Goal: Task Accomplishment & Management: Complete application form

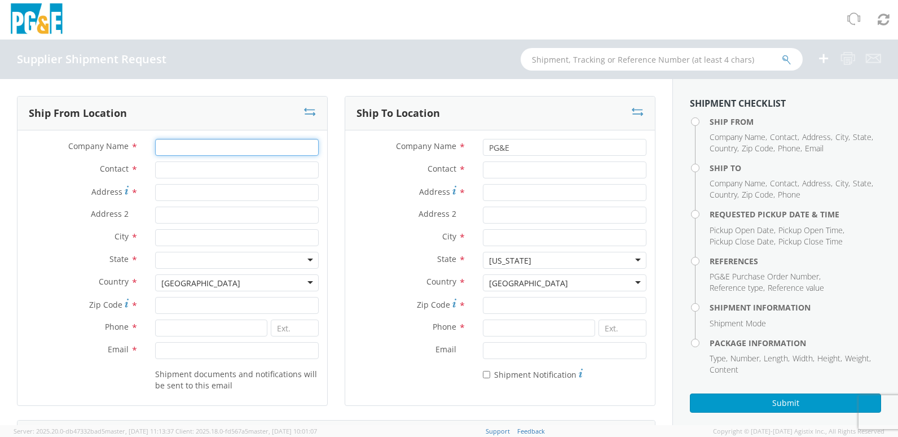
click at [182, 148] on input "Company Name *" at bounding box center [237, 147] width 164 height 17
type input "[PERSON_NAME] SEALING TECHNOLOGIES"
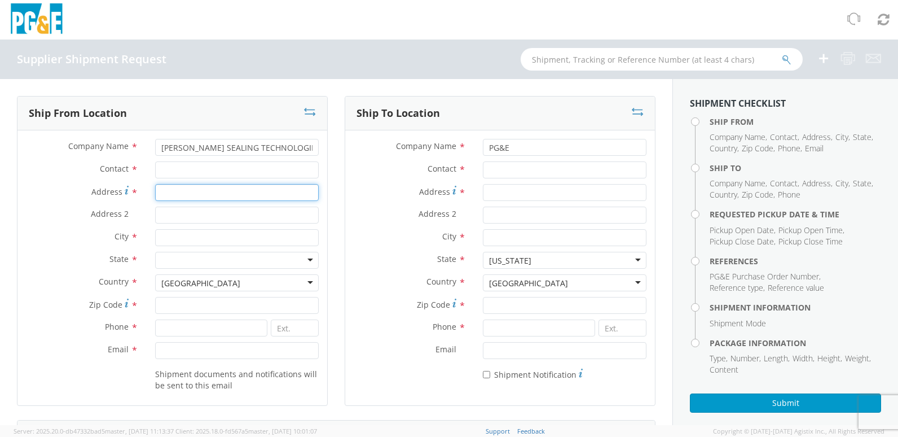
type input "[STREET_ADDRESS]"
type input "SUITE 300"
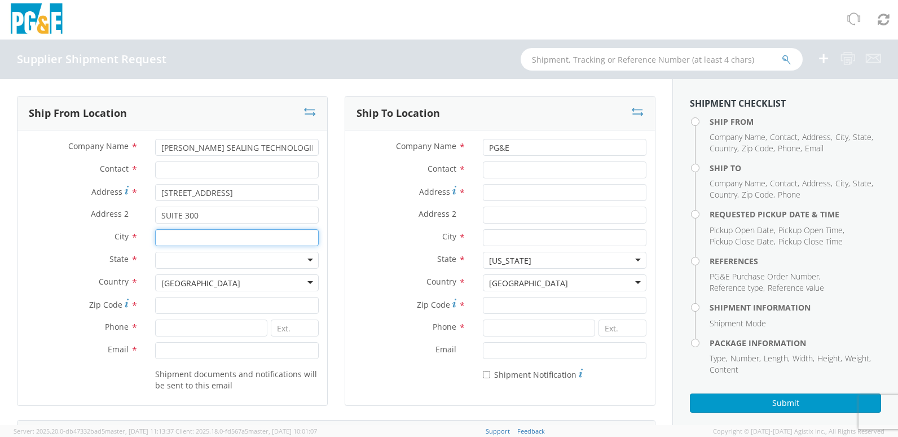
type input "[GEOGRAPHIC_DATA]"
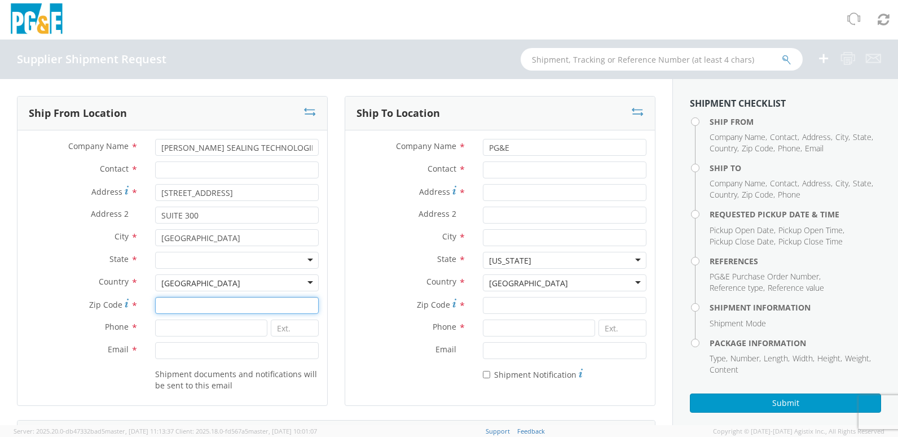
type input "77029"
type input "2818404800"
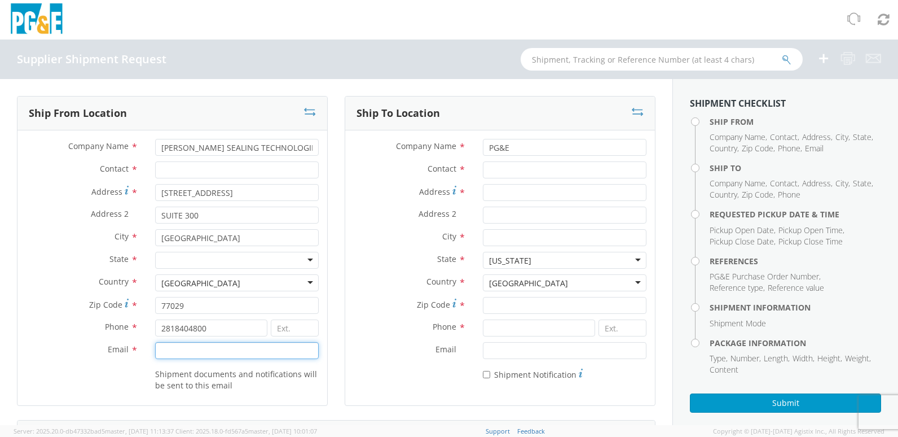
type input "[EMAIL_ADDRESS][PERSON_NAME][DOMAIN_NAME]"
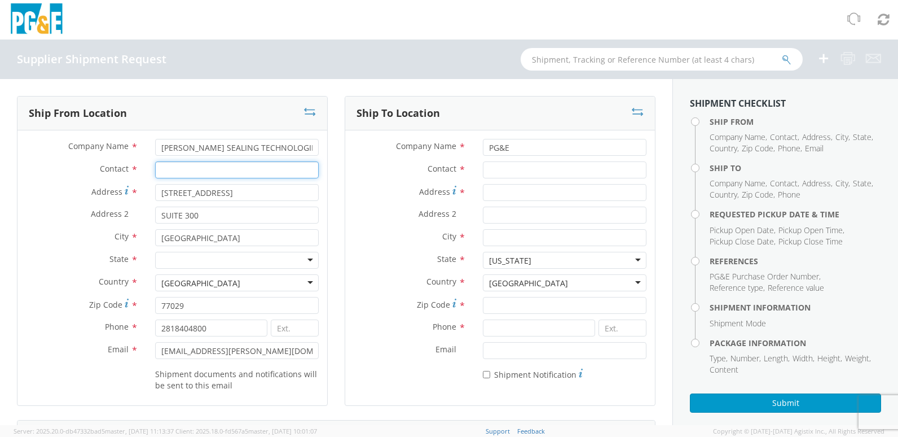
click at [189, 167] on input "Contact *" at bounding box center [237, 169] width 164 height 17
type input "[PERSON_NAME]"
click at [184, 261] on div at bounding box center [237, 260] width 164 height 17
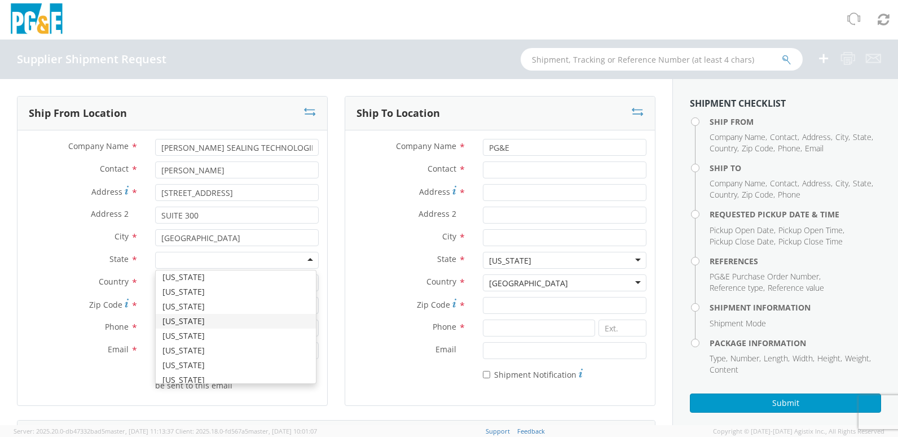
scroll to position [677, 0]
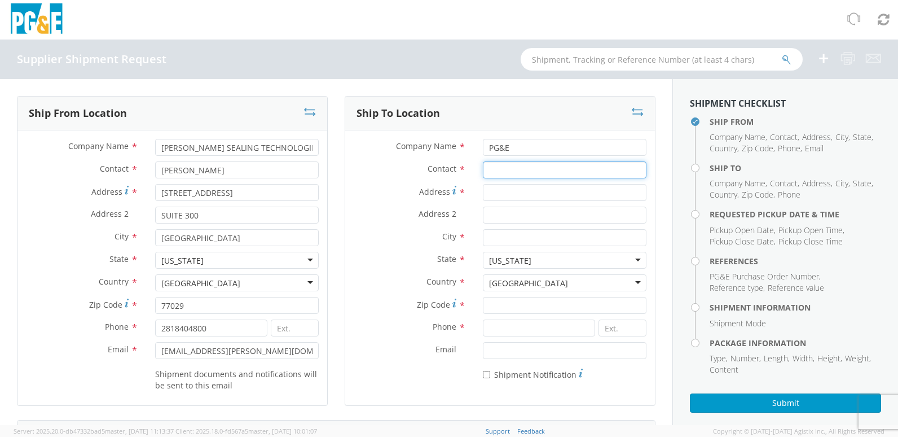
click at [498, 170] on input "Contact *" at bounding box center [565, 169] width 164 height 17
type input "[PERSON_NAME]"
click at [499, 194] on input "Address *" at bounding box center [565, 192] width 164 height 17
type input "[STREET_ADDRESS]"
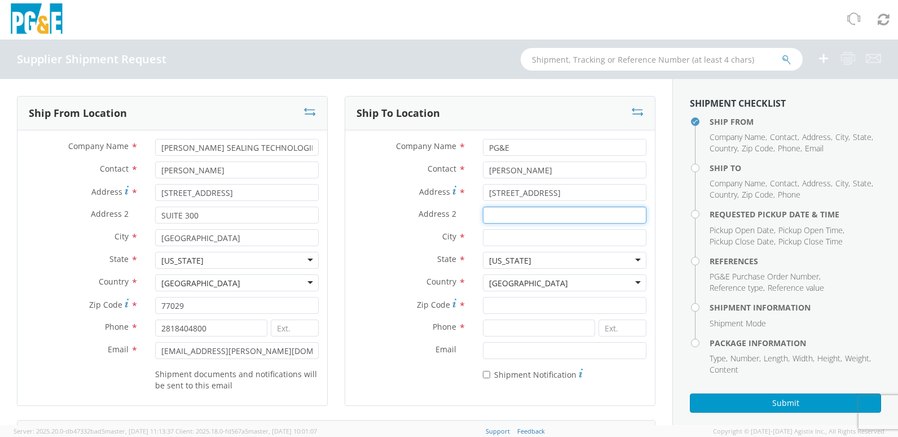
click at [498, 217] on input "Address 2 *" at bounding box center [565, 215] width 164 height 17
type input "[GEOGRAPHIC_DATA]"
click at [497, 240] on input "City *" at bounding box center [565, 237] width 164 height 17
type input "SAN [PERSON_NAME] OBISPO"
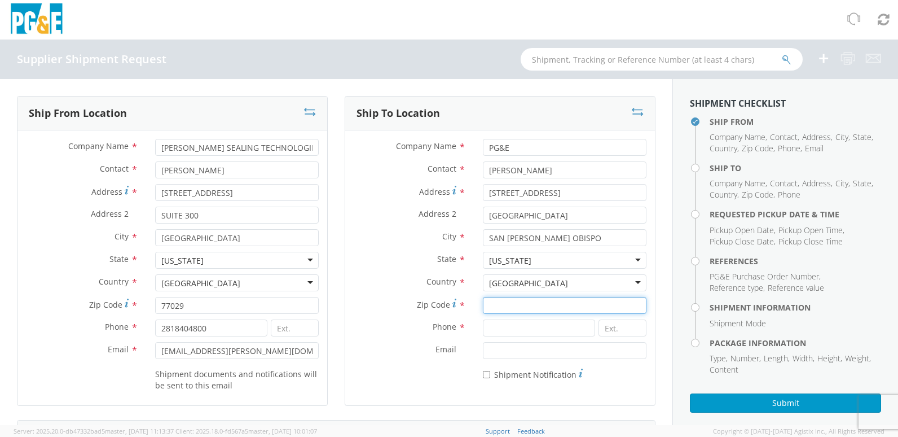
click at [486, 306] on input "Zip Code *" at bounding box center [565, 305] width 164 height 17
type input "93401"
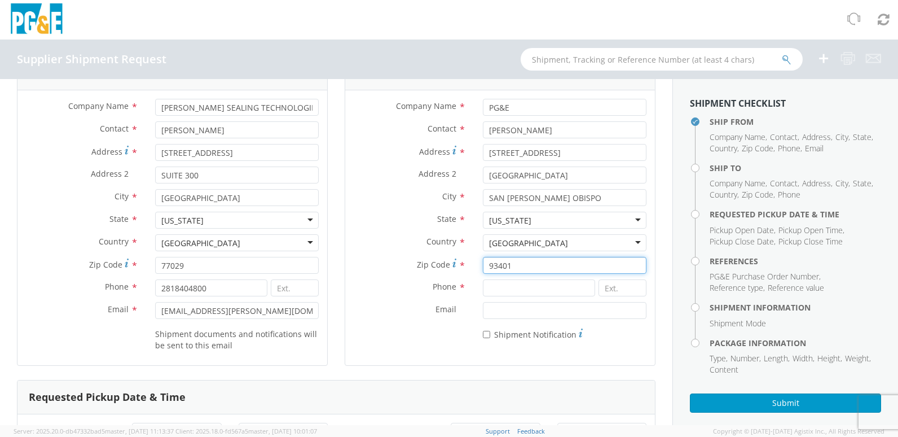
scroll to position [56, 0]
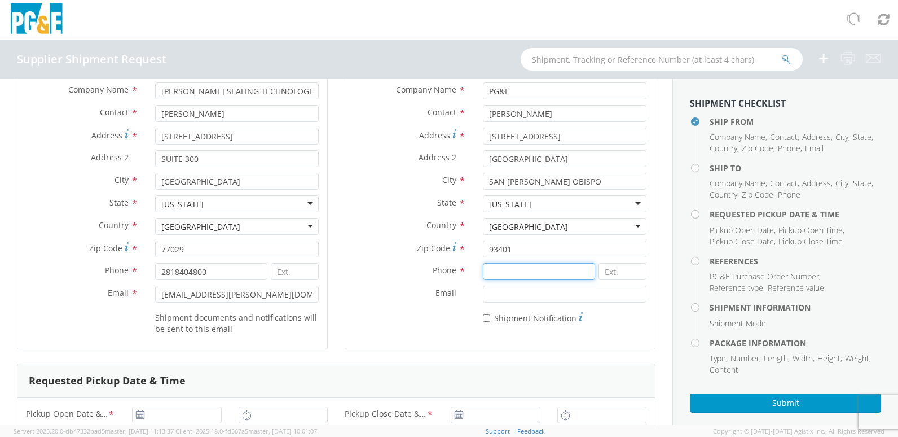
click at [499, 277] on input at bounding box center [539, 271] width 112 height 17
type input "18776606789"
click at [435, 333] on div "Company Name * PG&E Contact * [PERSON_NAME] Address * [STREET_ADDRESS] Address …" at bounding box center [500, 206] width 310 height 264
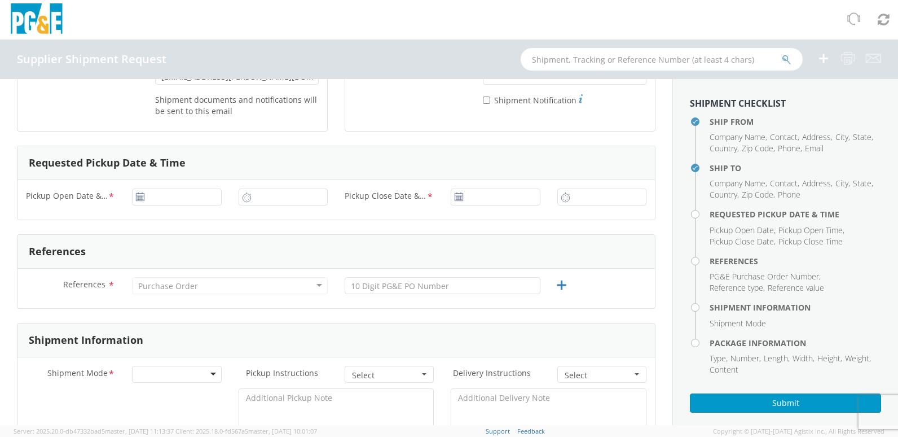
scroll to position [282, 0]
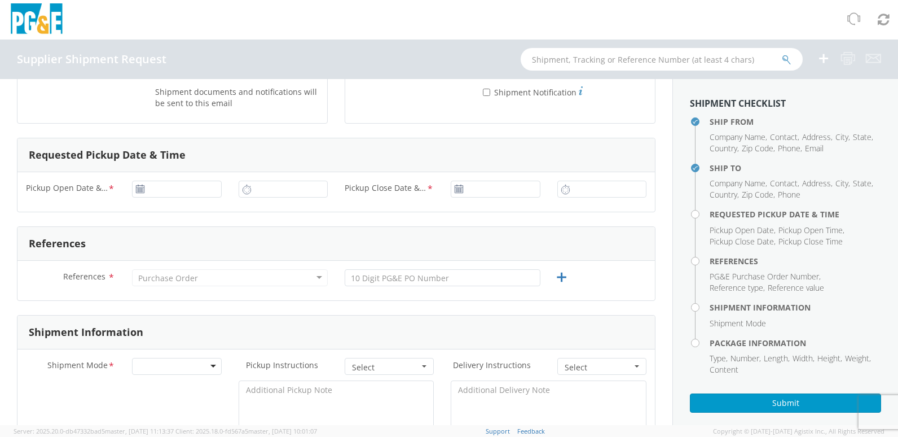
click at [135, 185] on icon at bounding box center [140, 188] width 10 height 9
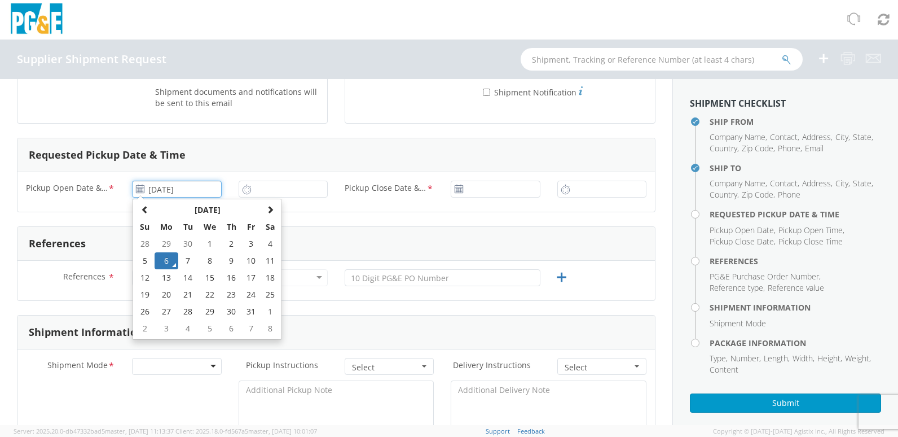
click at [140, 194] on input "[DATE]" at bounding box center [176, 189] width 89 height 17
click at [186, 260] on td "7" at bounding box center [188, 260] width 20 height 17
type input "[DATE]"
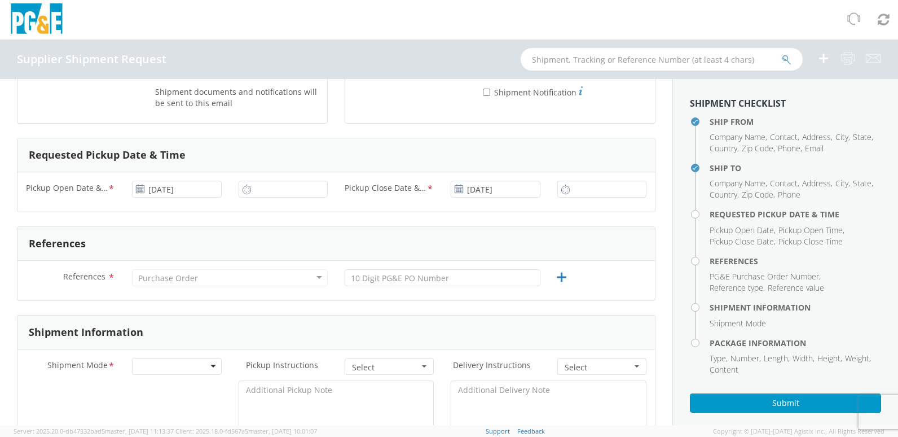
click at [243, 191] on use at bounding box center [247, 188] width 8 height 9
click at [245, 190] on icon at bounding box center [247, 189] width 10 height 11
click at [285, 191] on input "7:00 PM" at bounding box center [283, 189] width 89 height 17
click at [256, 190] on input "7:00 PM" at bounding box center [283, 189] width 89 height 17
type input "4:00 PM"
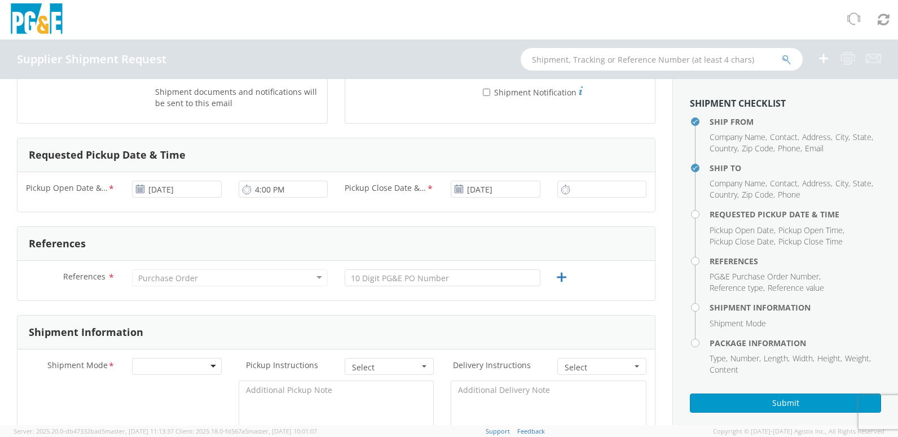
click at [561, 188] on icon at bounding box center [566, 189] width 10 height 11
click at [581, 191] on input "7:00 PM" at bounding box center [601, 189] width 89 height 17
type input "8:00 PM"
click at [171, 279] on div "Purchase Order" at bounding box center [168, 278] width 60 height 11
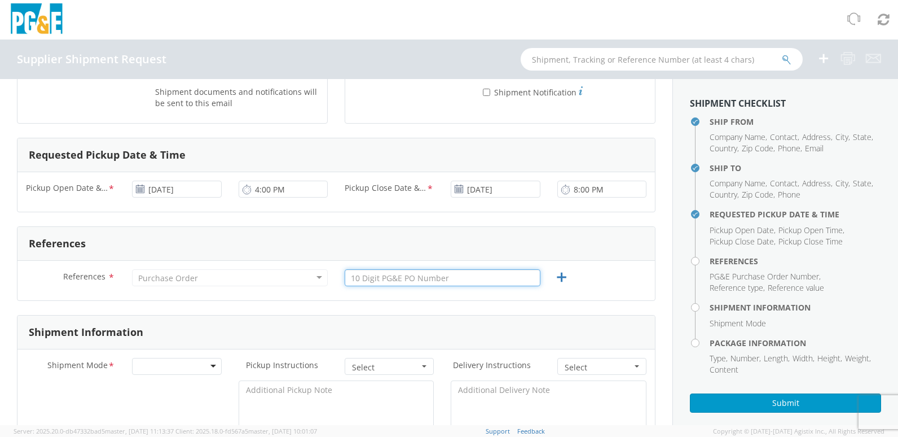
click at [382, 279] on input "text" at bounding box center [443, 277] width 196 height 17
type input "3501424183"
click at [232, 275] on div "Purchase Order" at bounding box center [230, 277] width 196 height 17
click at [212, 278] on div "Purchase Order" at bounding box center [230, 277] width 196 height 17
drag, startPoint x: 217, startPoint y: 283, endPoint x: 252, endPoint y: 279, distance: 35.3
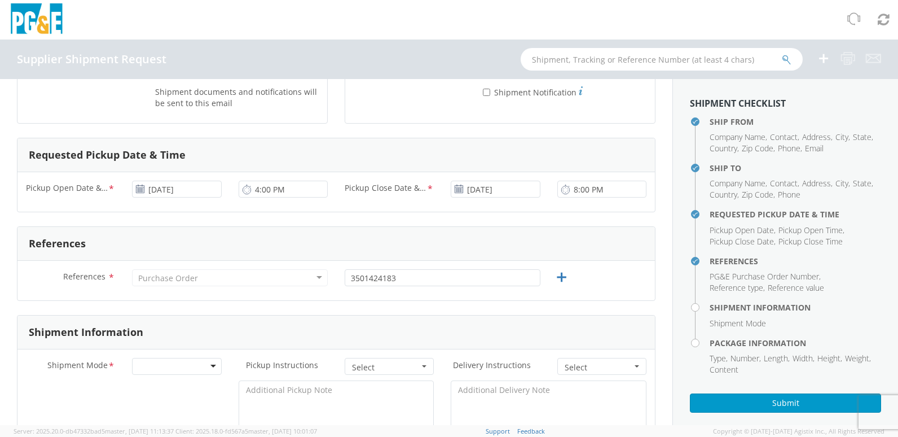
click at [218, 283] on div "Purchase Order" at bounding box center [230, 277] width 196 height 17
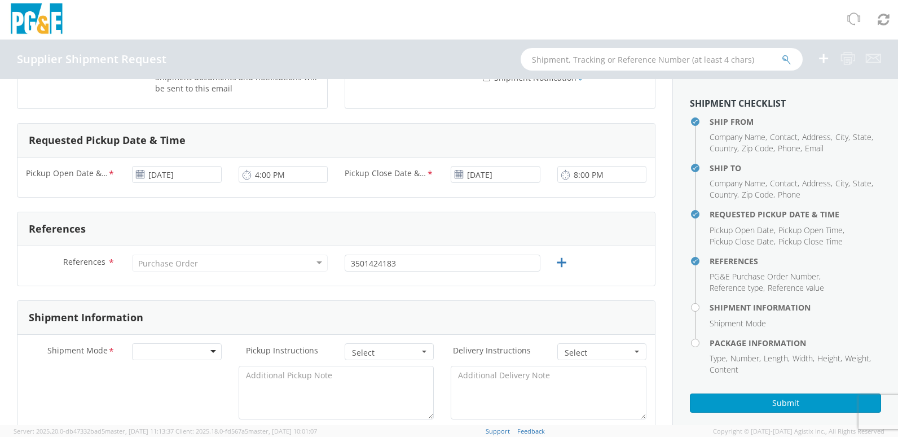
scroll to position [395, 0]
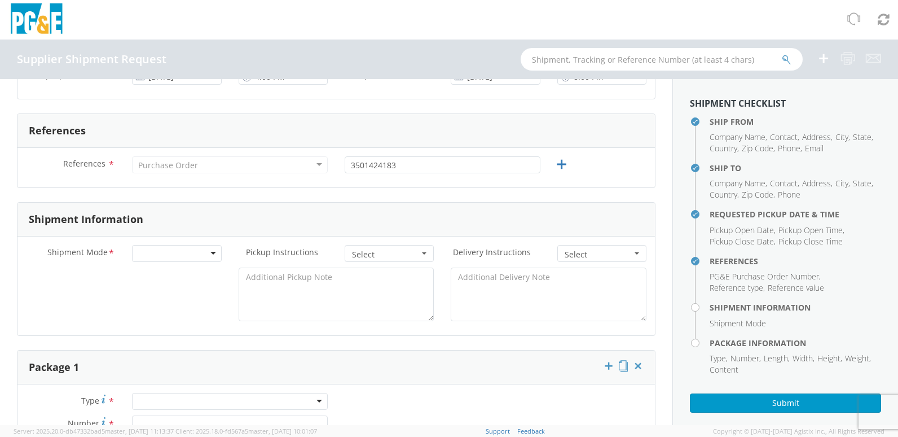
click at [212, 252] on div at bounding box center [176, 253] width 89 height 17
click at [410, 253] on span "Select" at bounding box center [385, 254] width 67 height 11
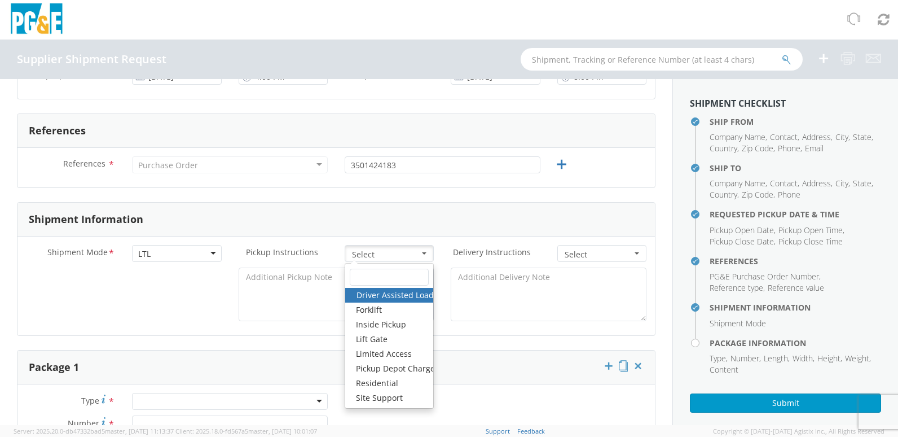
click at [485, 240] on div "Shipment Mode * LTL LTL LTL Small Package TL Pickup Instructions * Select Drive…" at bounding box center [336, 285] width 638 height 99
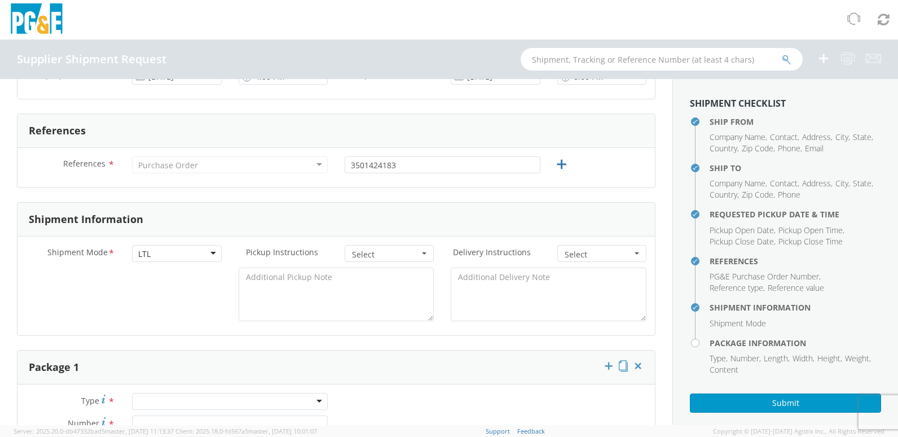
click at [635, 253] on span "button" at bounding box center [637, 253] width 5 height 2
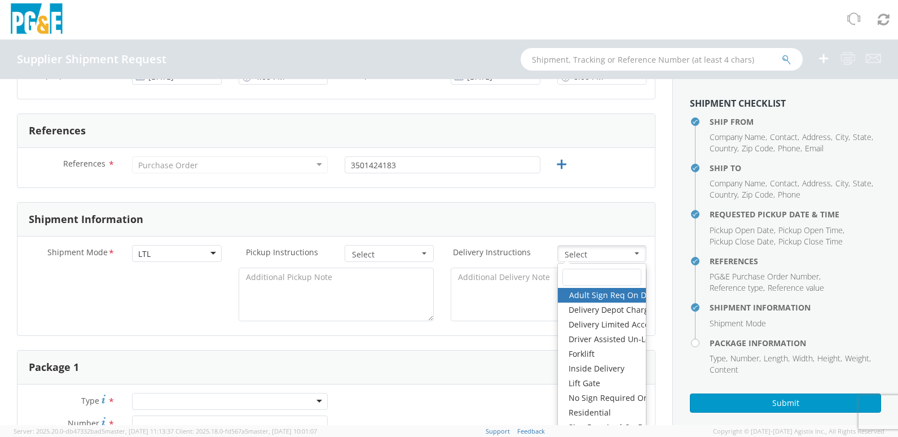
click at [352, 339] on form "Ship From Location Company Name * [PERSON_NAME] SEALING TECHNOLOGIES Contact * …" at bounding box center [336, 346] width 639 height 1290
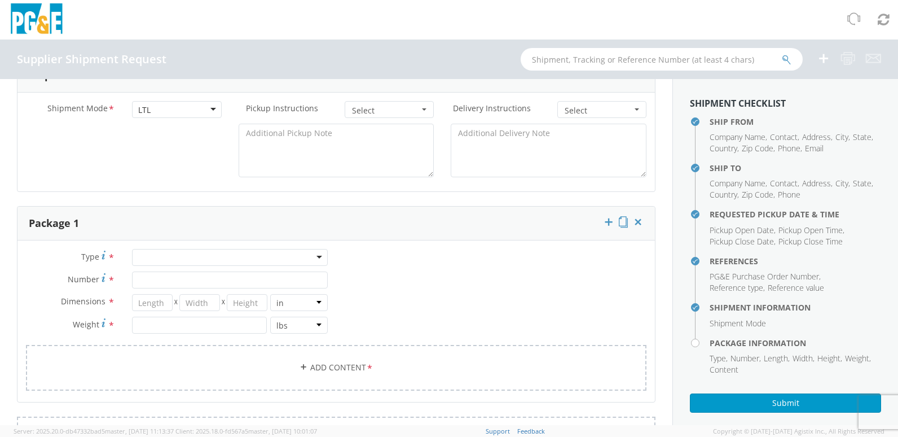
scroll to position [564, 0]
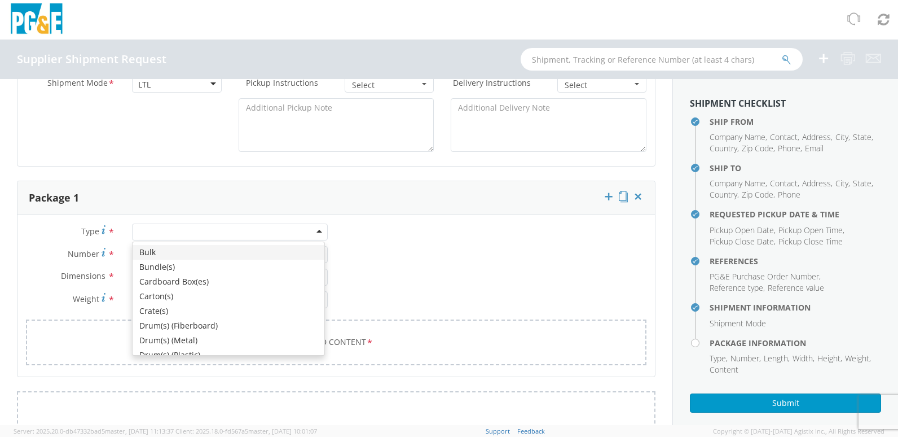
click at [214, 230] on div at bounding box center [230, 231] width 196 height 17
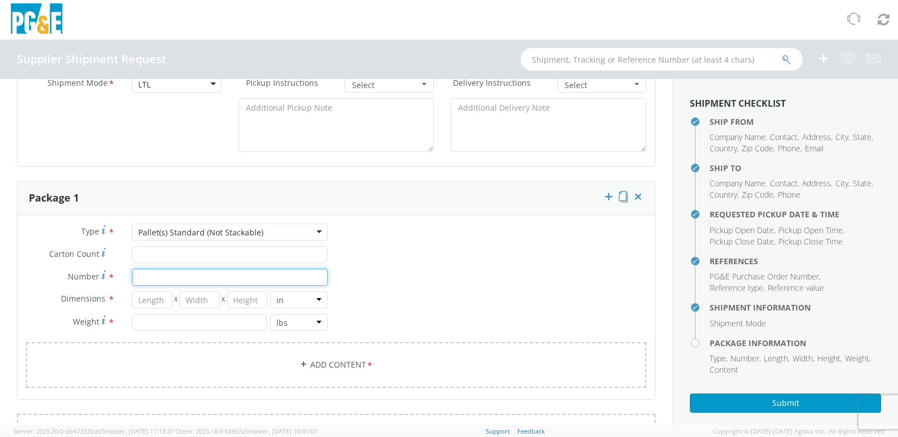
click at [188, 279] on input "Number *" at bounding box center [230, 277] width 196 height 17
type input "1"
click at [159, 301] on input "number" at bounding box center [152, 299] width 41 height 17
type input "63"
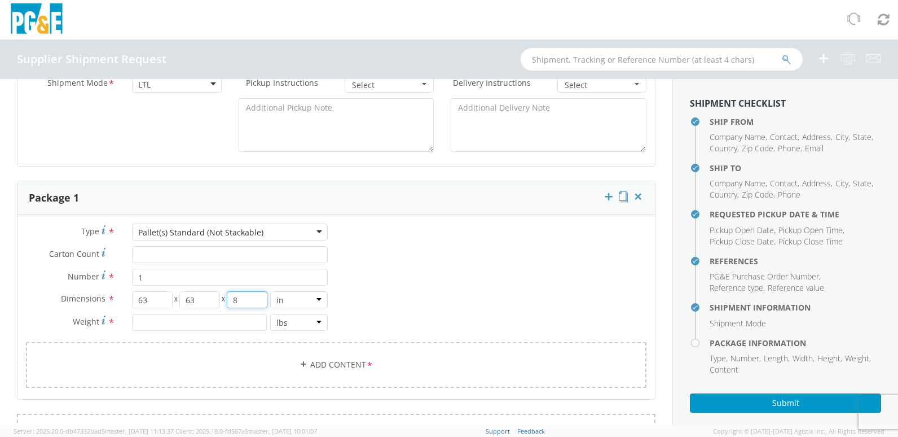
type input "8"
drag, startPoint x: 156, startPoint y: 309, endPoint x: 160, endPoint y: 317, distance: 8.8
click at [156, 310] on div "Dimensions * 63 X 63 X 8 in cm ft Weight * lbs kgs" at bounding box center [176, 313] width 319 height 45
click at [161, 322] on input "number" at bounding box center [199, 322] width 135 height 17
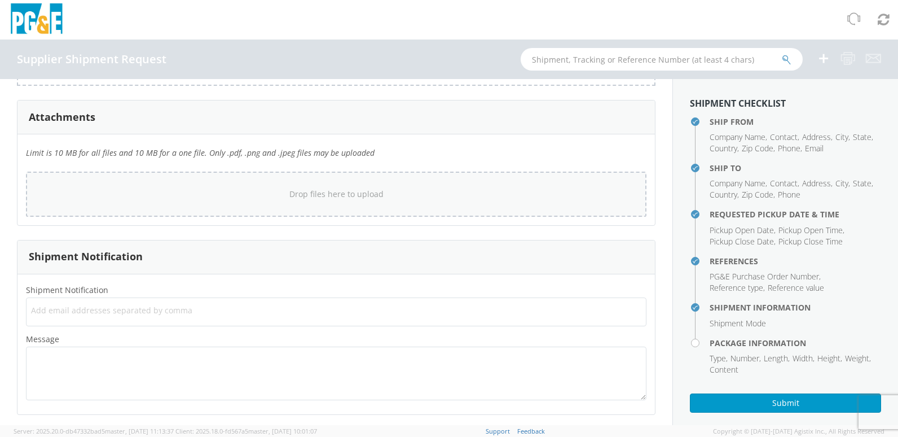
scroll to position [998, 0]
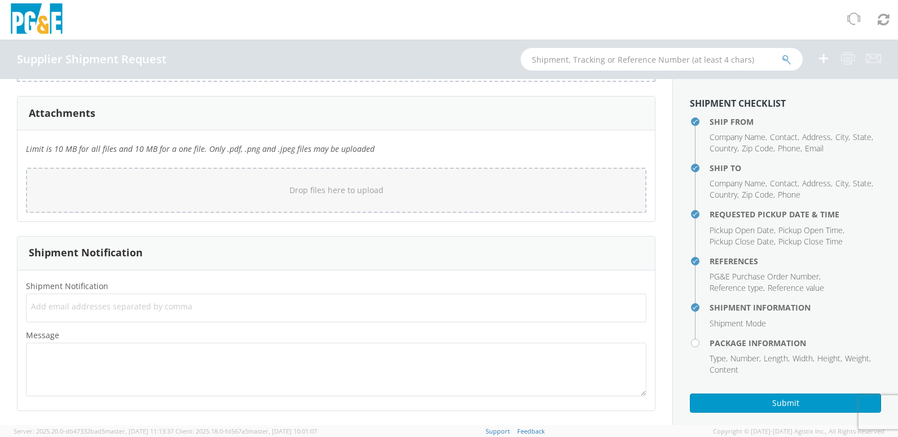
type input "500"
click at [80, 303] on span "Add email addresses separated by comma" at bounding box center [336, 306] width 610 height 11
click at [767, 402] on button "Submit" at bounding box center [785, 402] width 191 height 19
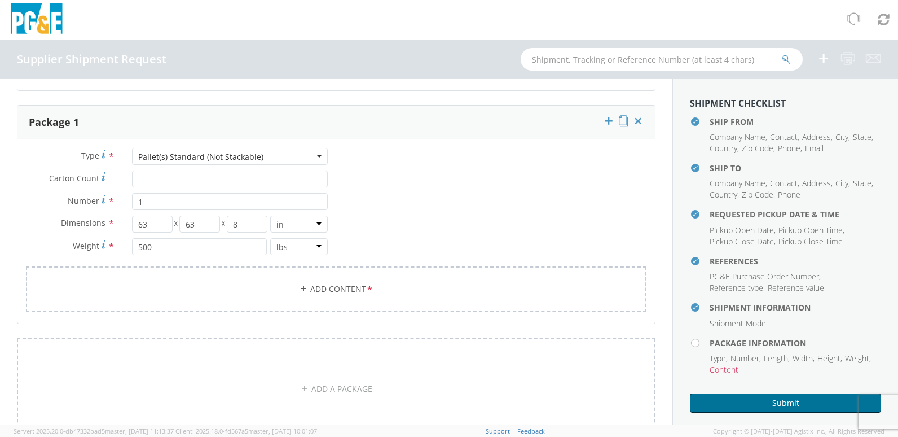
scroll to position [659, 0]
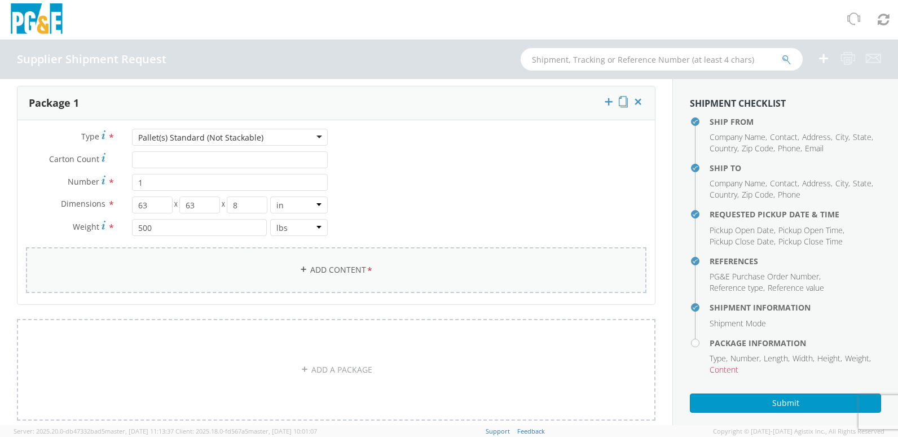
click at [300, 268] on icon at bounding box center [304, 269] width 8 height 8
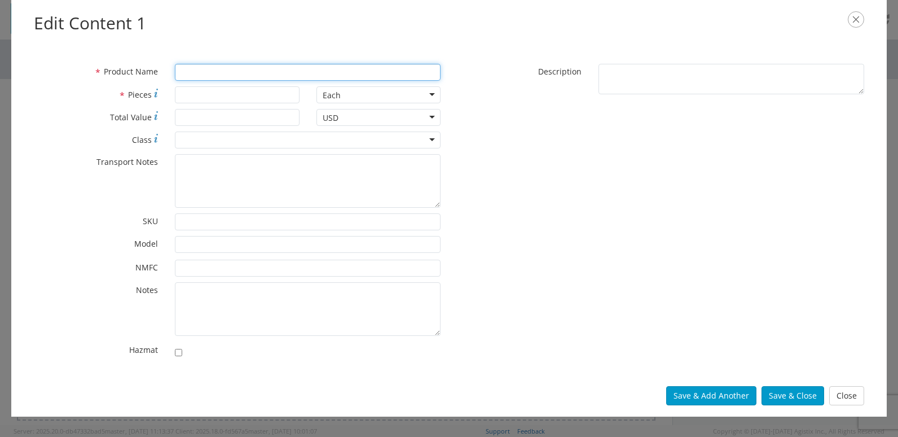
click at [211, 71] on input "* Product Name" at bounding box center [308, 72] width 266 height 17
drag, startPoint x: 285, startPoint y: 69, endPoint x: 185, endPoint y: 73, distance: 100.5
click at [185, 73] on input "GASKET SHEET MATERIAL" at bounding box center [308, 72] width 266 height 17
type input "G"
type input "9900 MAHOGANY"
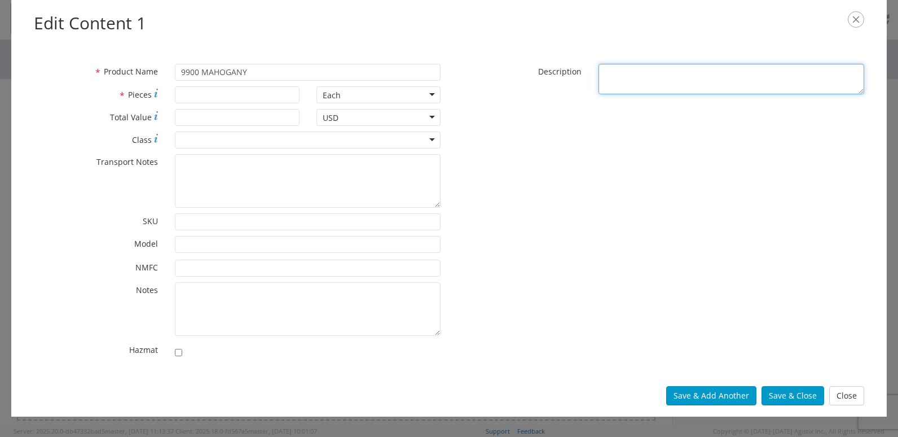
click at [618, 75] on textarea "* Description" at bounding box center [732, 79] width 266 height 31
type textarea "GASKET MATERIAL"
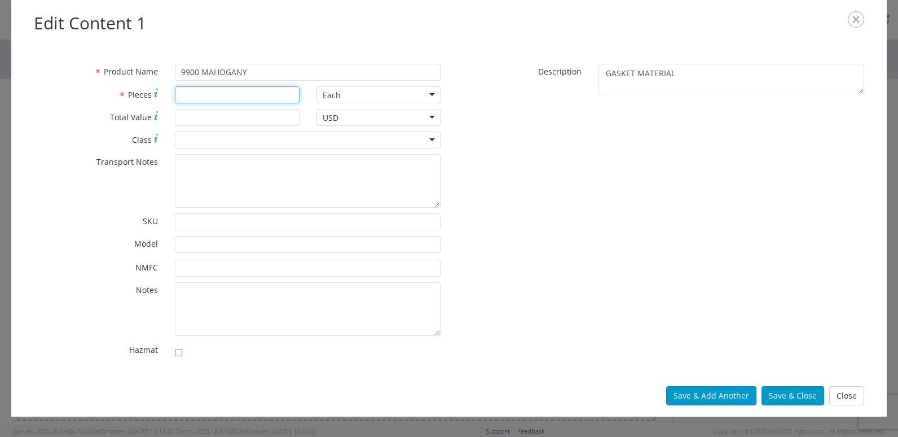
click at [203, 94] on input "* Pieces" at bounding box center [237, 94] width 124 height 17
type input "3"
click at [207, 115] on input "* Total Value" at bounding box center [237, 117] width 124 height 17
type input "891.55"
click at [220, 143] on div at bounding box center [308, 139] width 266 height 17
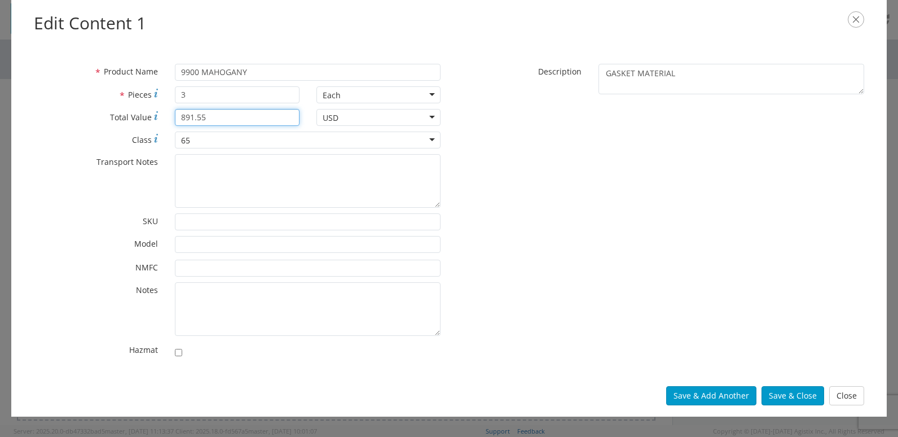
drag, startPoint x: 212, startPoint y: 116, endPoint x: 156, endPoint y: 117, distance: 55.3
click at [157, 117] on div "* Total Value 891.55" at bounding box center [166, 117] width 283 height 17
click at [190, 121] on input "11574.45" at bounding box center [237, 117] width 124 height 17
type input "11574.45"
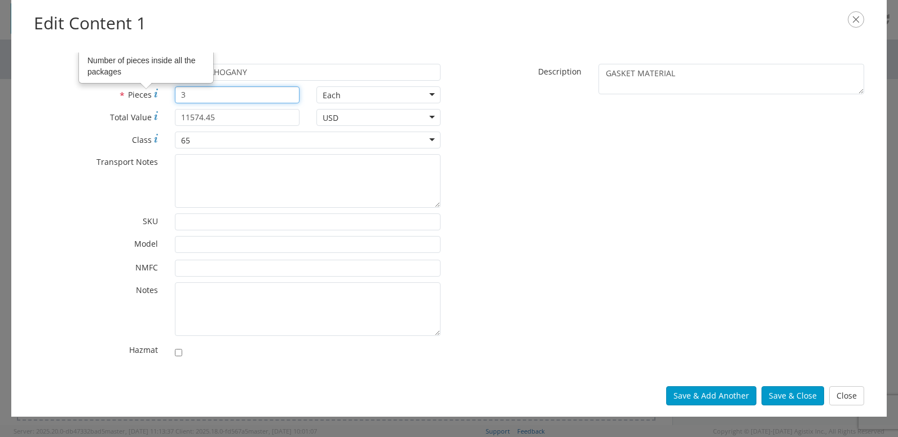
click at [138, 102] on div "* Pieces Number of pieces inside all the packages 3" at bounding box center [166, 94] width 283 height 17
type input "23"
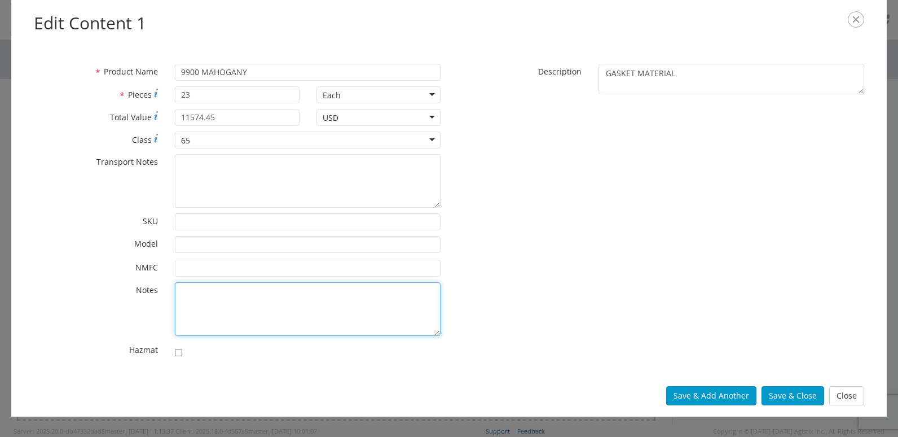
click at [203, 297] on textarea "* Notes" at bounding box center [308, 309] width 266 height 54
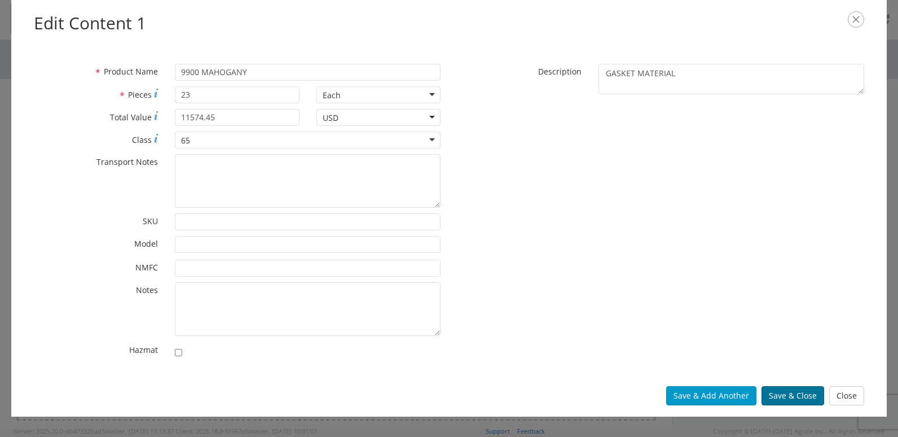
click at [784, 399] on button "Save & Close" at bounding box center [793, 395] width 63 height 19
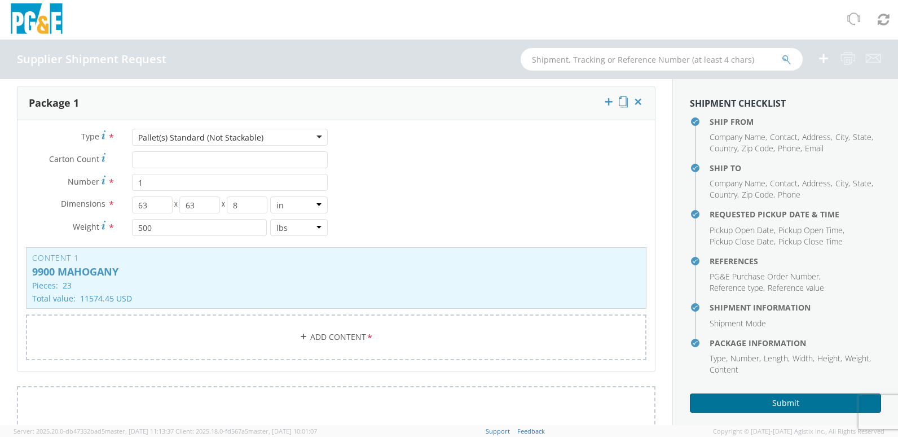
click at [730, 399] on button "Submit" at bounding box center [785, 402] width 191 height 19
